Goal: Information Seeking & Learning: Learn about a topic

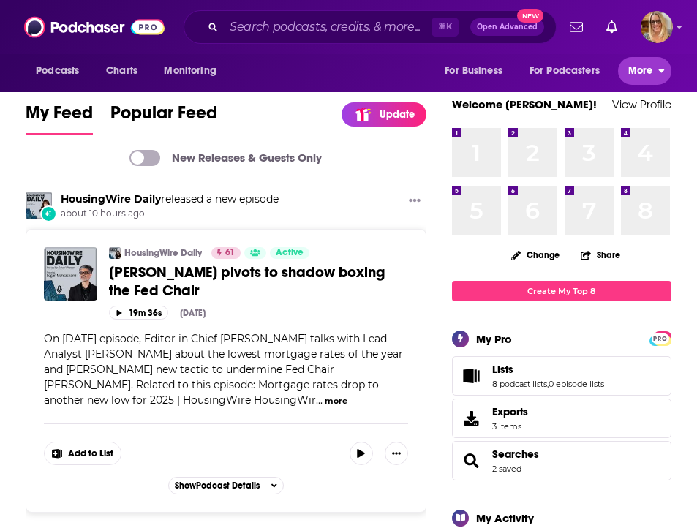
click at [633, 75] on span "More" at bounding box center [640, 71] width 25 height 20
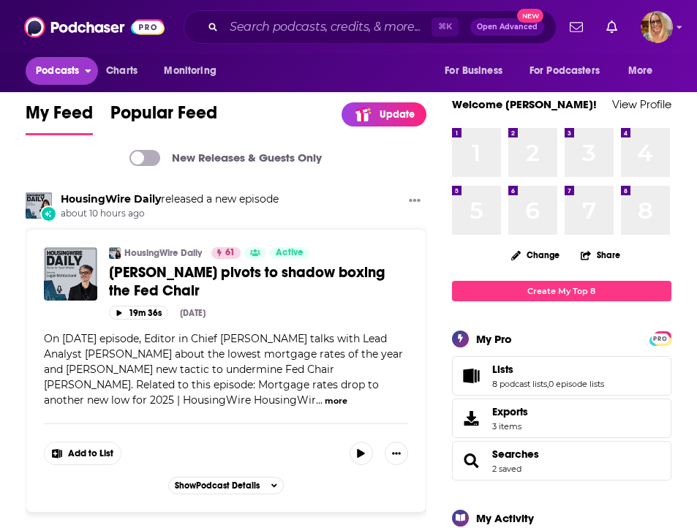
click at [40, 75] on span "Podcasts" at bounding box center [57, 71] width 43 height 20
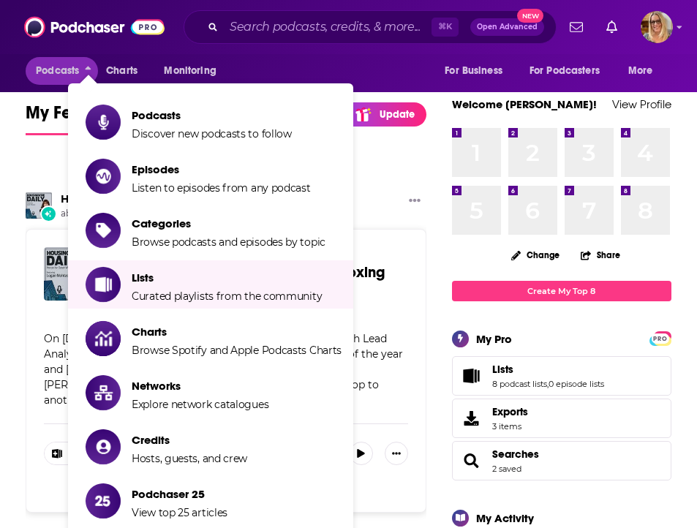
click at [483, 264] on div "Change Share" at bounding box center [561, 255] width 225 height 29
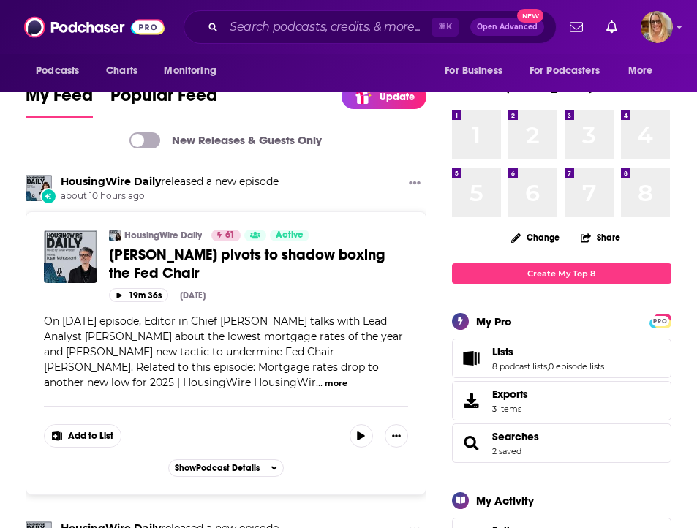
scroll to position [37, 0]
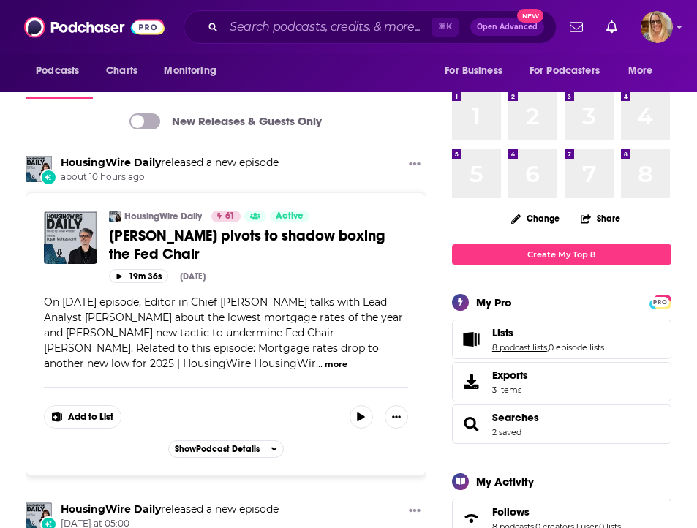
click at [522, 344] on link "8 podcast lists" at bounding box center [519, 347] width 55 height 10
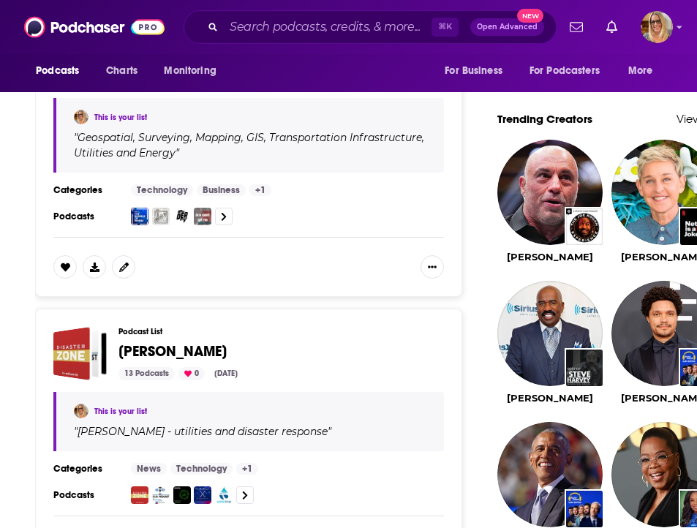
scroll to position [1256, 0]
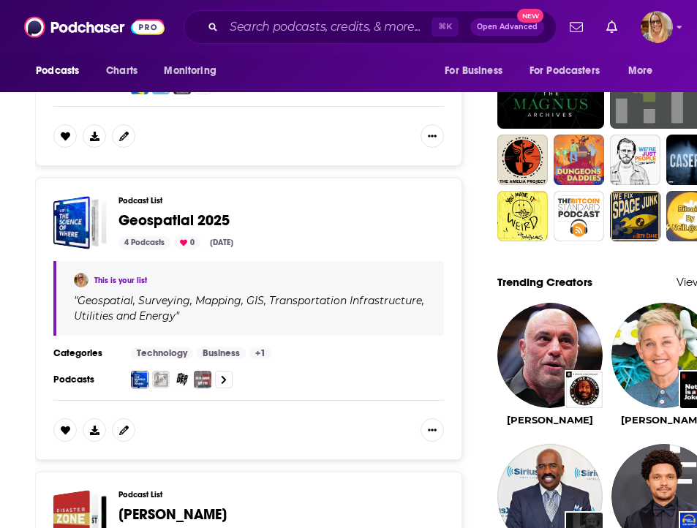
click at [142, 230] on span "Geospatial 2025" at bounding box center [173, 220] width 111 height 18
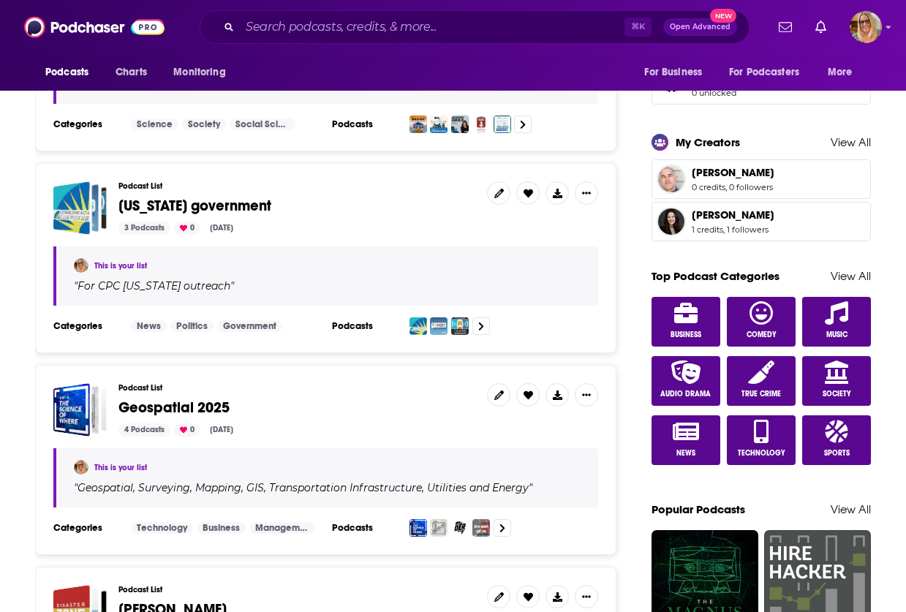
scroll to position [777, 0]
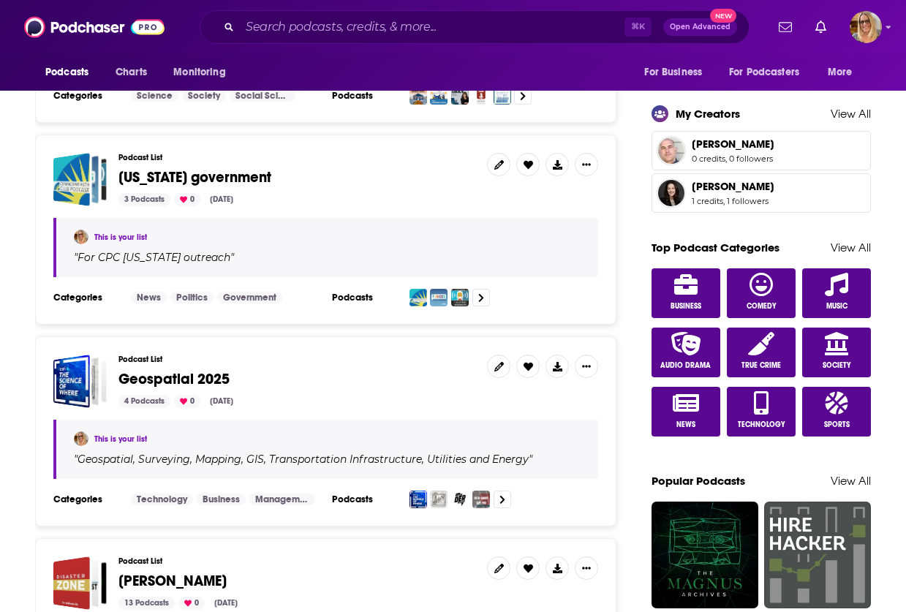
click at [151, 380] on span "Geospatial 2025" at bounding box center [173, 379] width 111 height 18
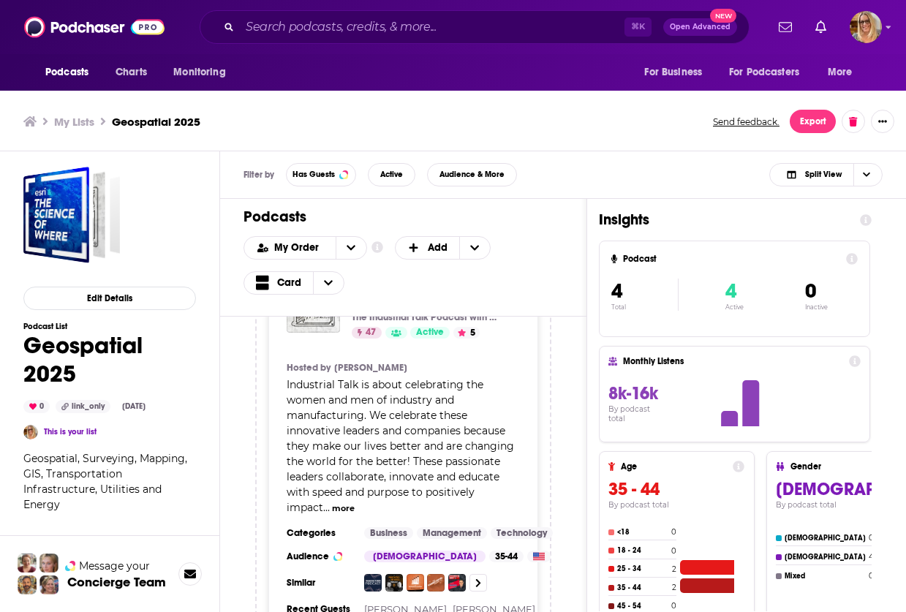
scroll to position [533, 0]
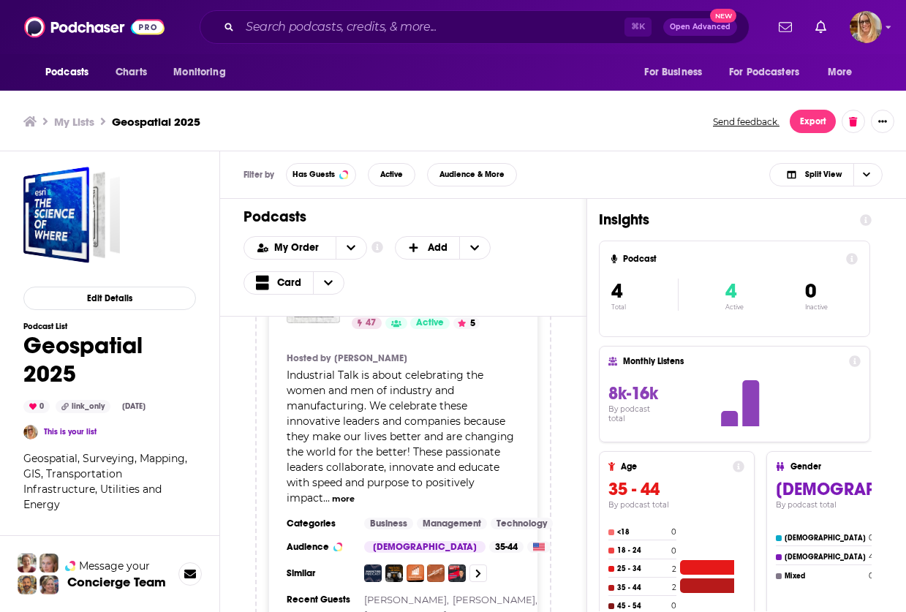
click at [355, 493] on button "more" at bounding box center [343, 499] width 23 height 12
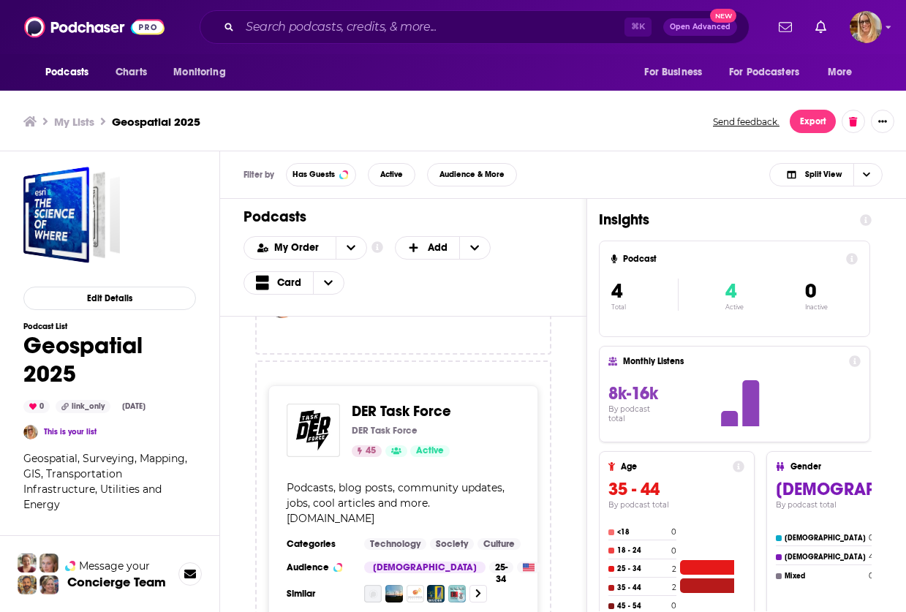
scroll to position [829, 0]
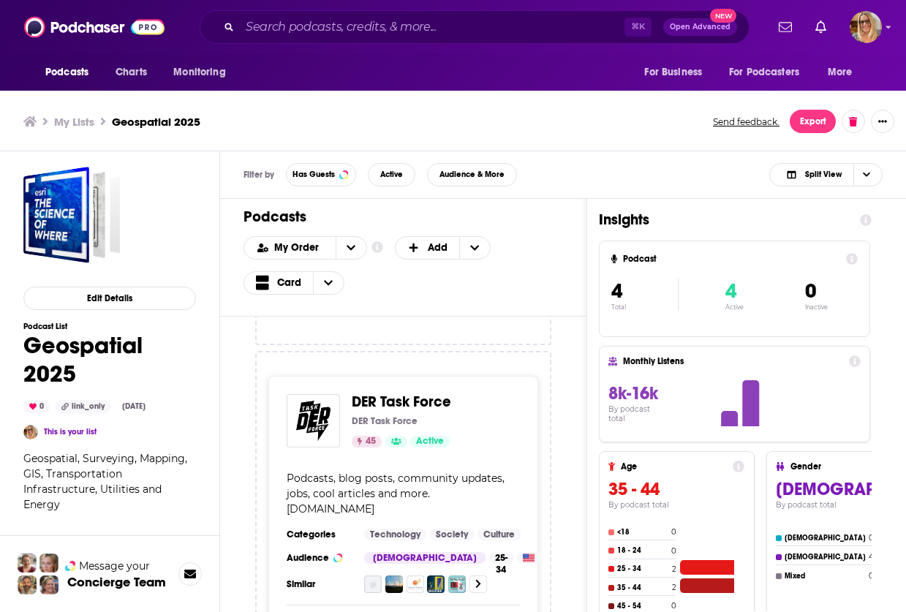
click at [394, 402] on span "DER Task Force" at bounding box center [401, 402] width 99 height 18
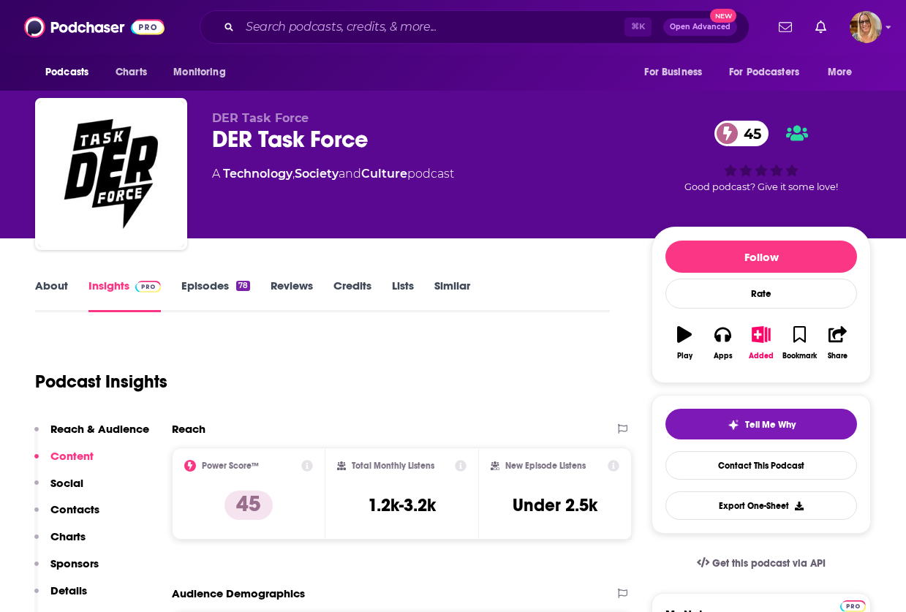
click at [39, 286] on link "About" at bounding box center [51, 296] width 33 height 34
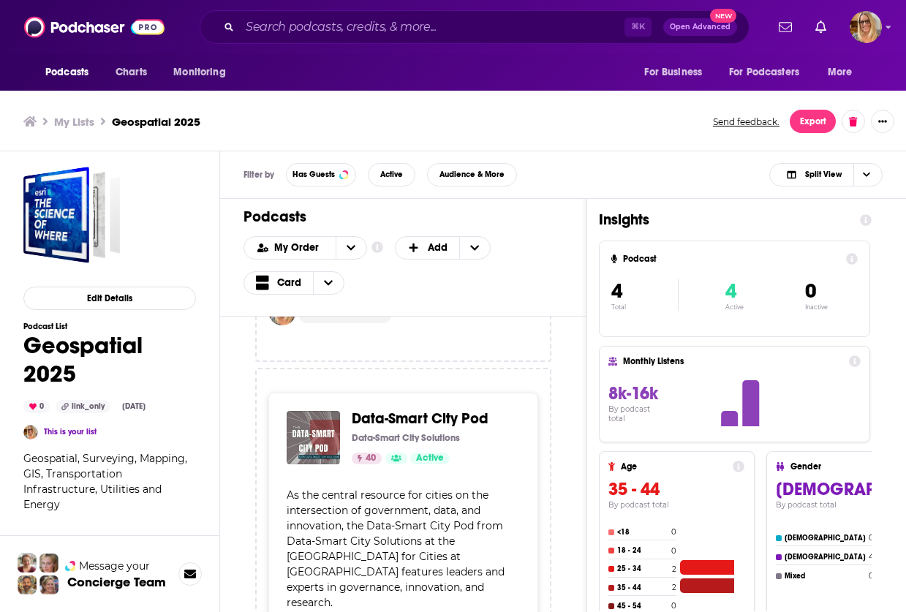
scroll to position [1296, 0]
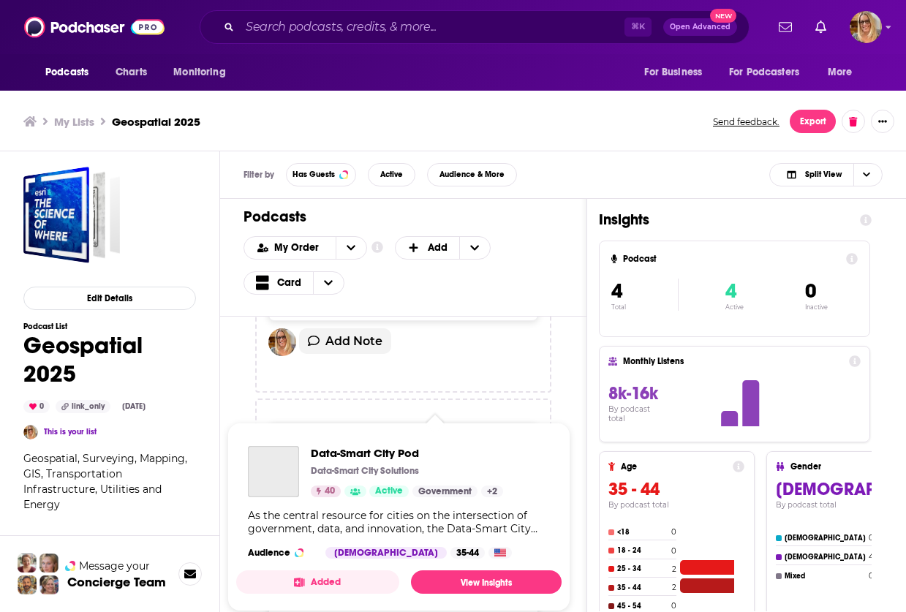
click at [412, 416] on span "Data-Smart City Pod Data-Smart City Solutions 40 Active Government + 2 As the c…" at bounding box center [398, 517] width 343 height 206
click at [386, 420] on span "Data-Smart City Pod Data-Smart City Solutions 40 Active Government + 2 As the c…" at bounding box center [398, 517] width 343 height 206
click at [373, 453] on span "Data-Smart City Pod" at bounding box center [407, 453] width 192 height 14
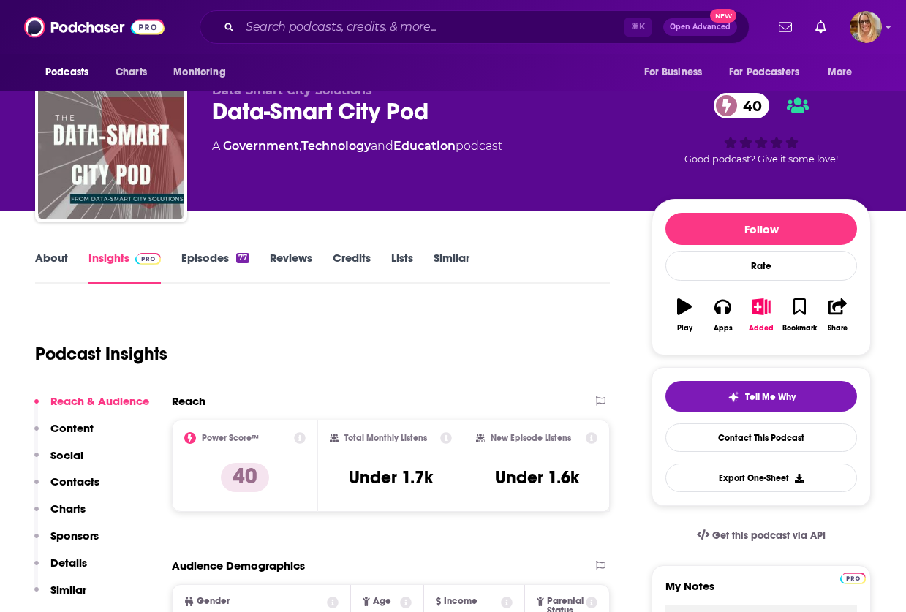
scroll to position [37, 0]
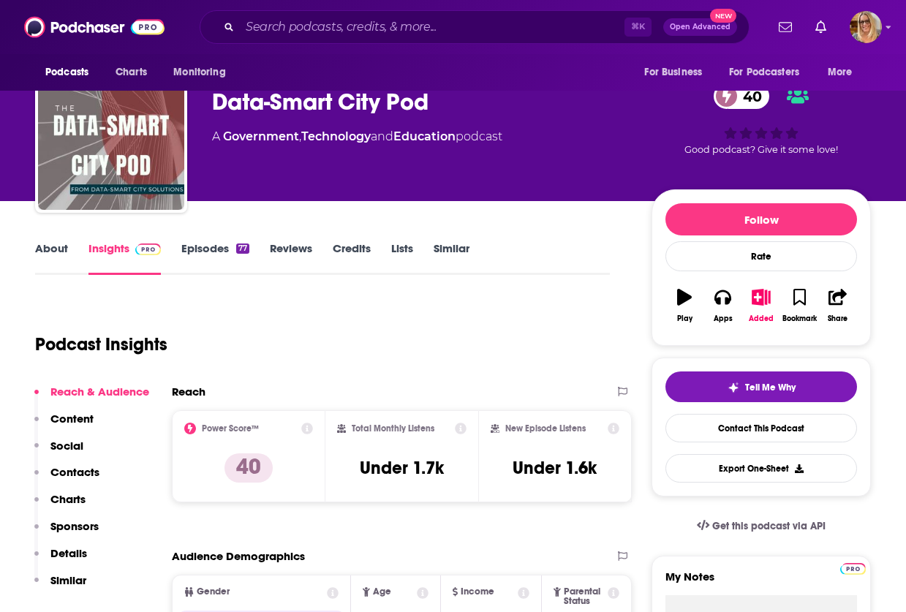
click at [60, 249] on link "About" at bounding box center [51, 258] width 33 height 34
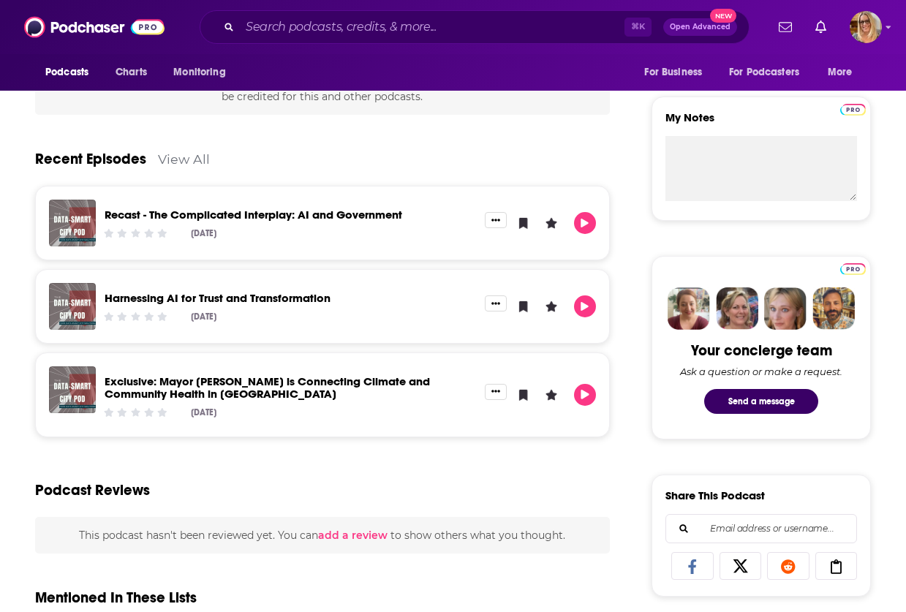
scroll to position [146, 0]
